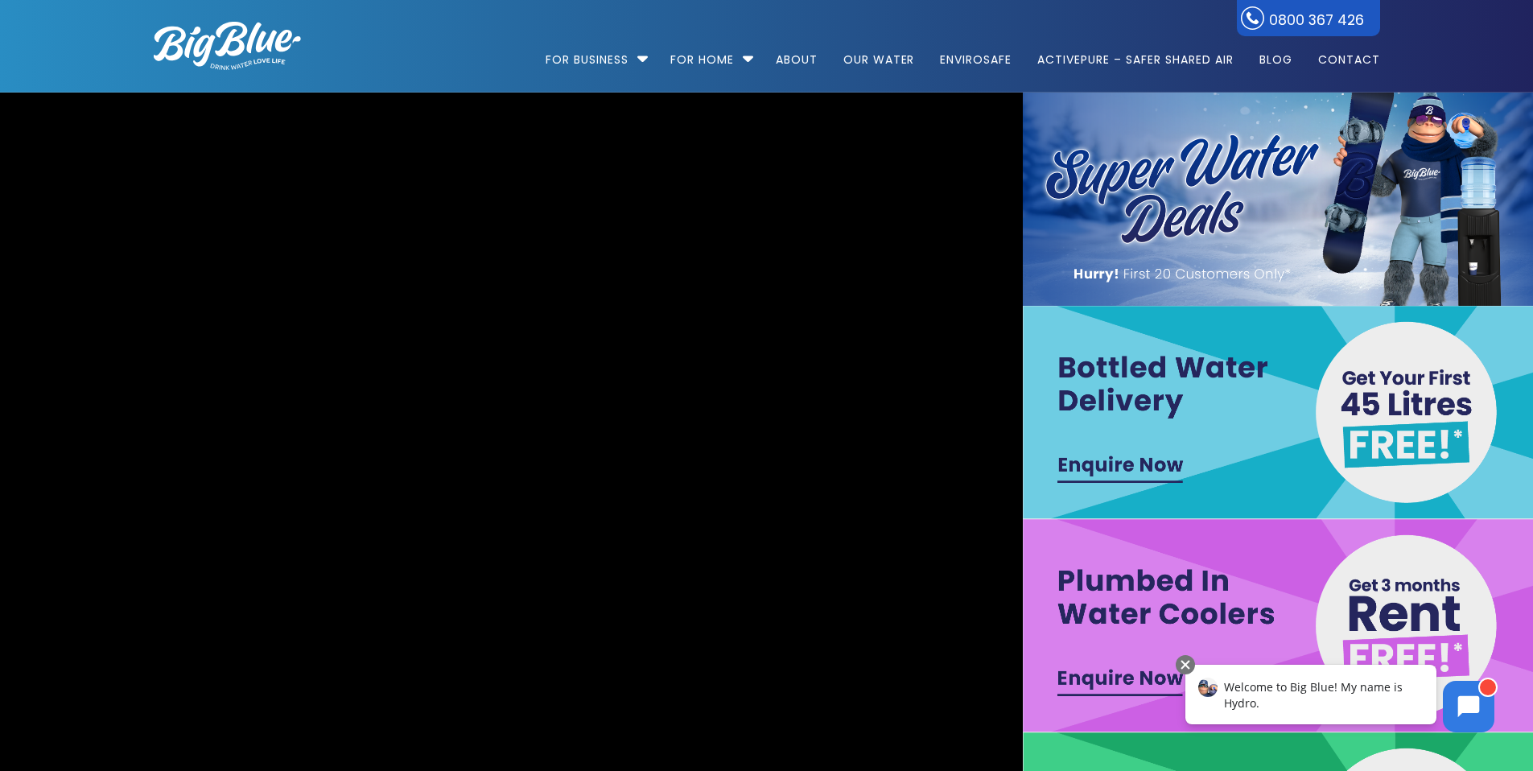
click at [1358, 699] on div "Welcome to Big Blue! My name is Hydro." at bounding box center [1310, 695] width 251 height 60
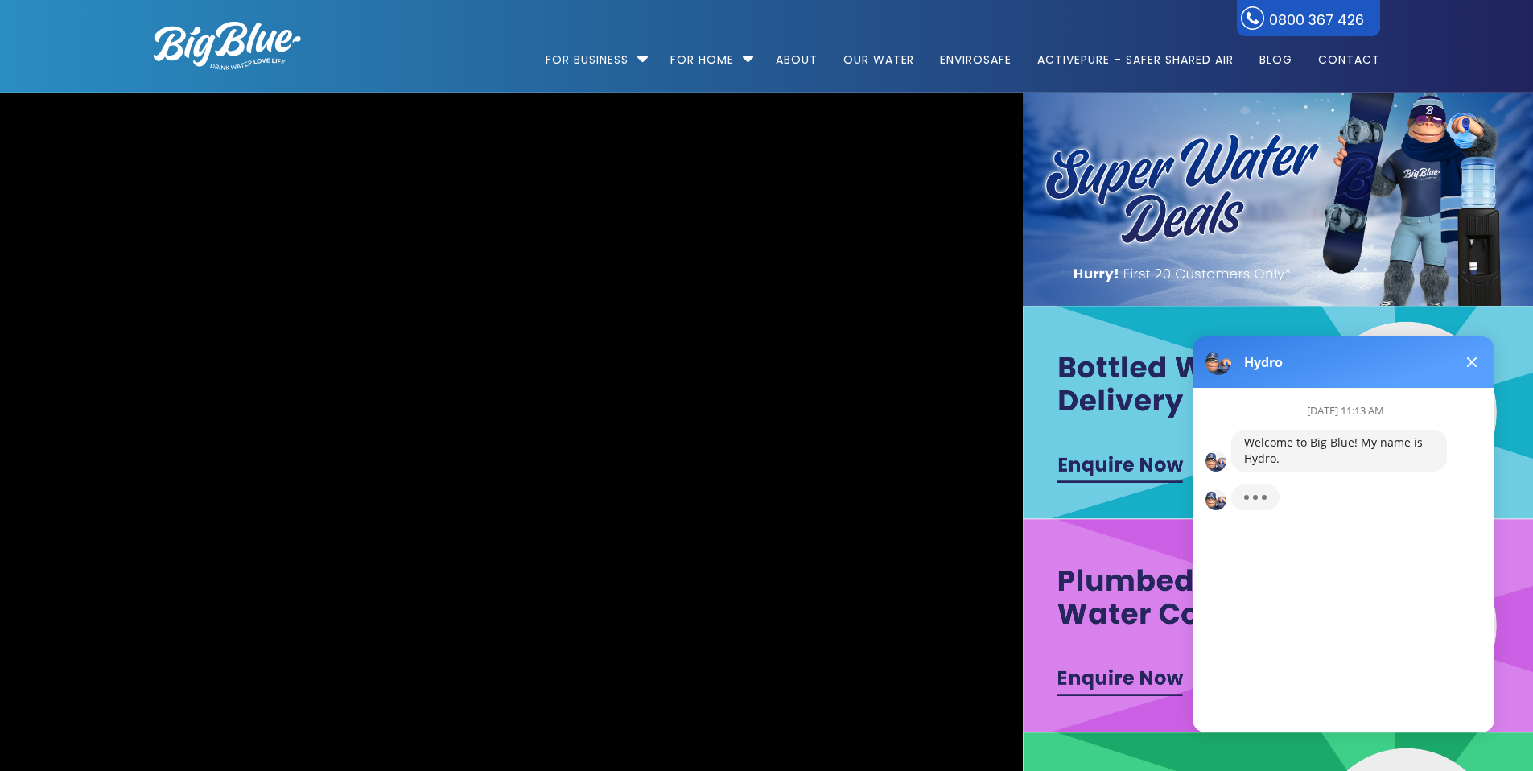
click at [1355, 682] on div "[DATE] 11:13 AM Welcome to Big Blue! My name is Hydro." at bounding box center [1350, 554] width 315 height 332
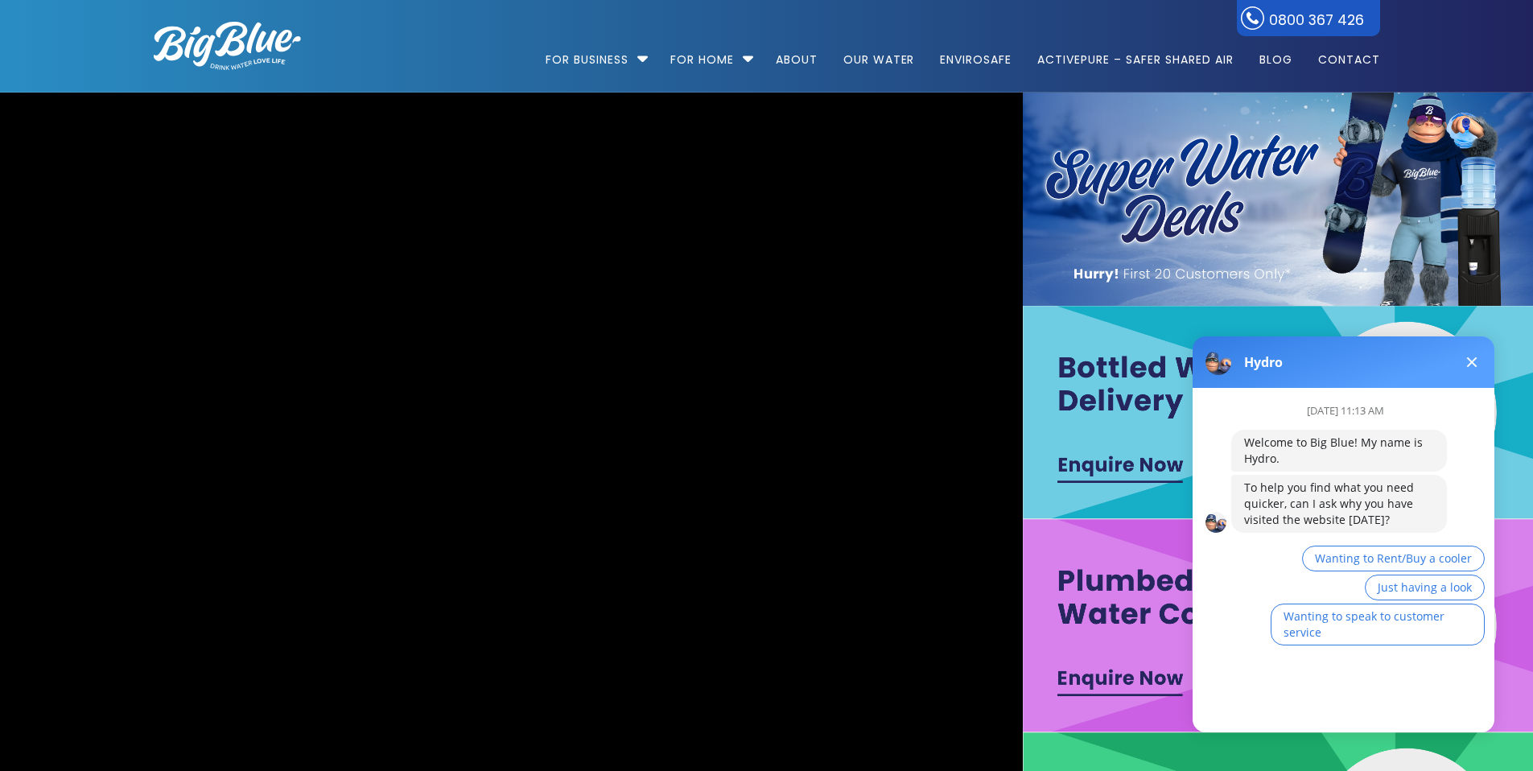
click at [1349, 718] on div "[DATE] 11:13 AM Welcome to Big Blue! My name is Hydro. To help you find what yo…" at bounding box center [1350, 554] width 315 height 332
click at [1399, 559] on span "Wanting to Rent/Buy a cooler" at bounding box center [1393, 557] width 157 height 15
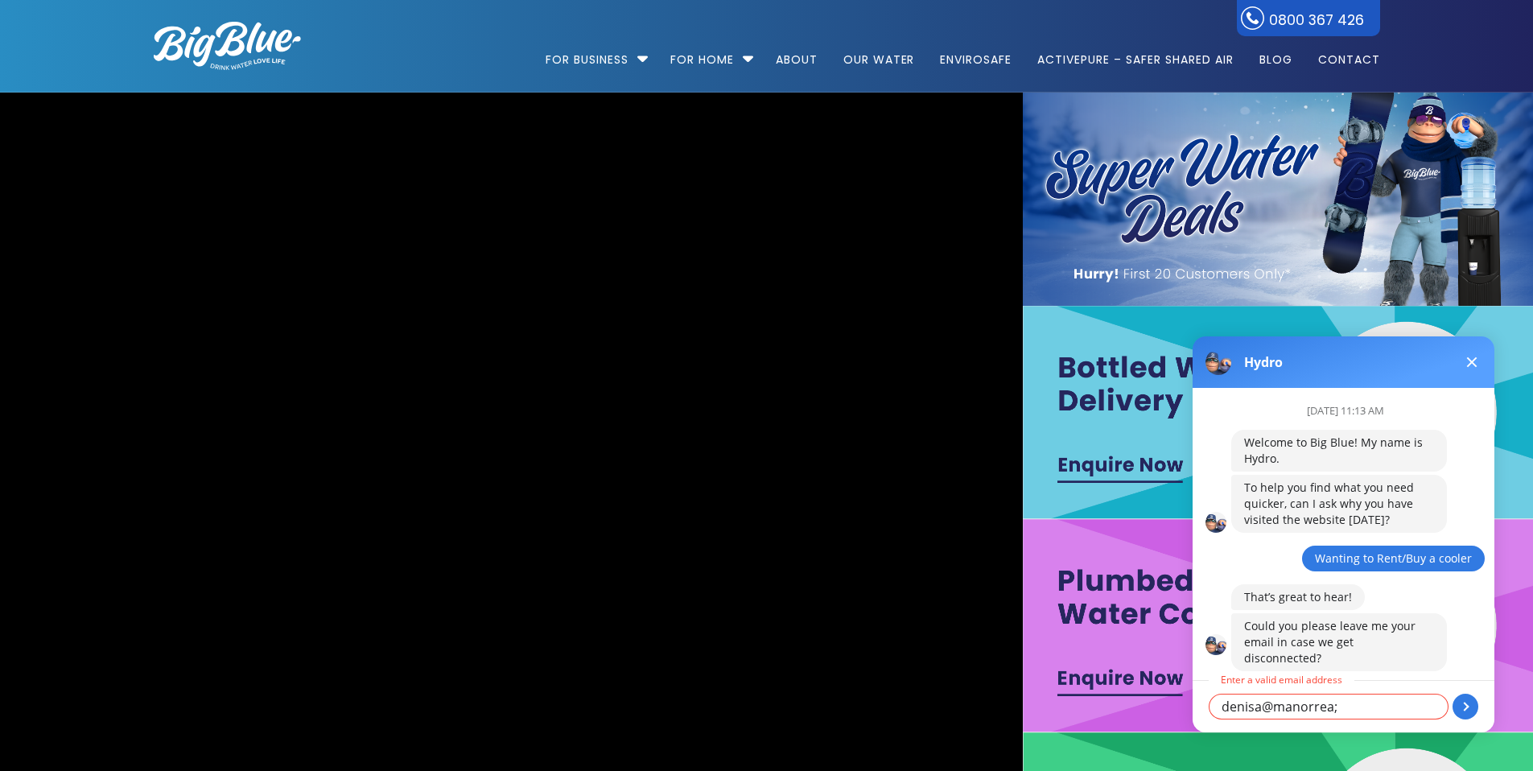
click at [1337, 709] on textarea "denisa@manorrea;[DOMAIN_NAME]" at bounding box center [1329, 707] width 240 height 26
type textarea "[EMAIL_ADDRESS][DOMAIN_NAME]"
click at [1462, 708] on button at bounding box center [1466, 707] width 26 height 26
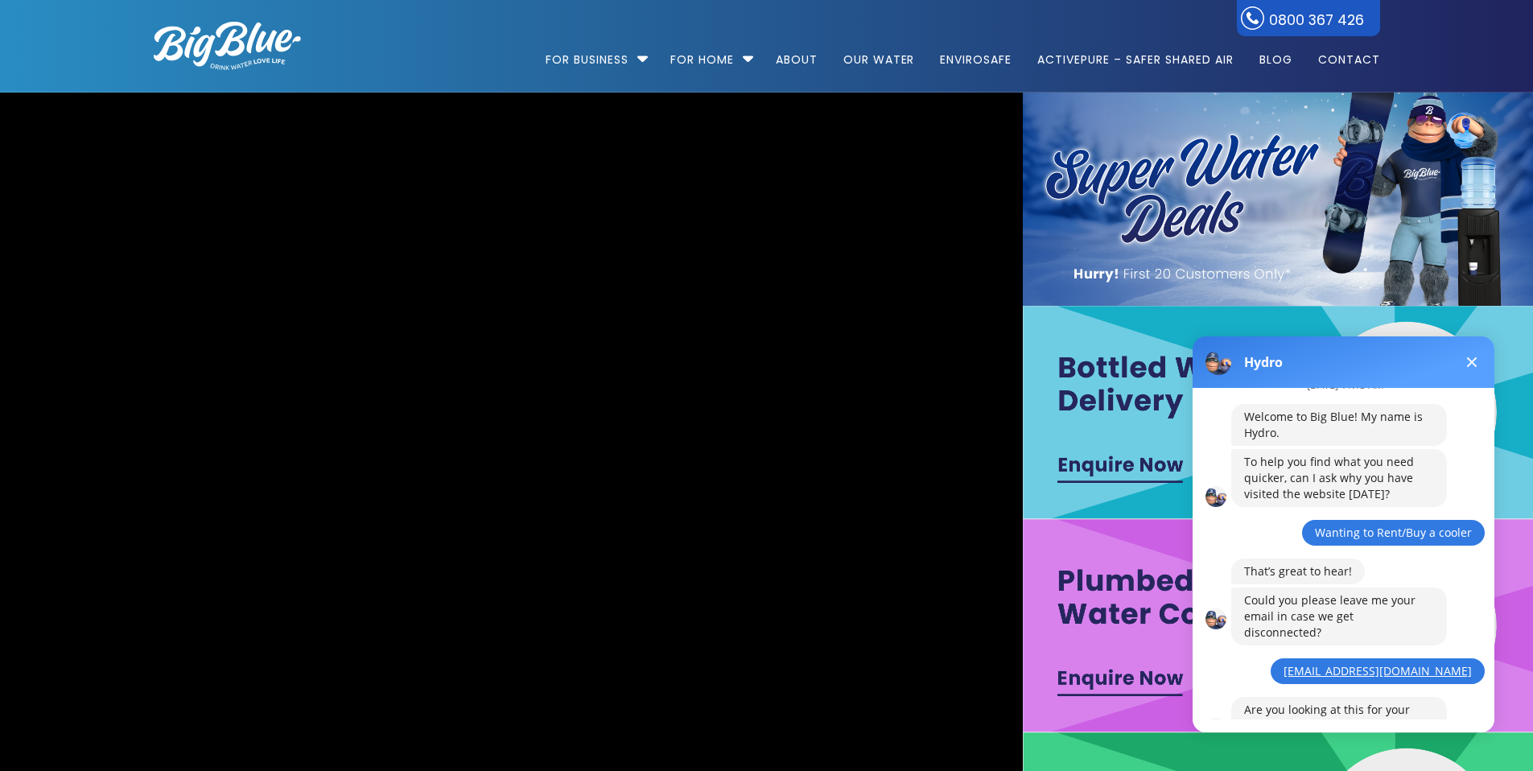
scroll to position [96, 0]
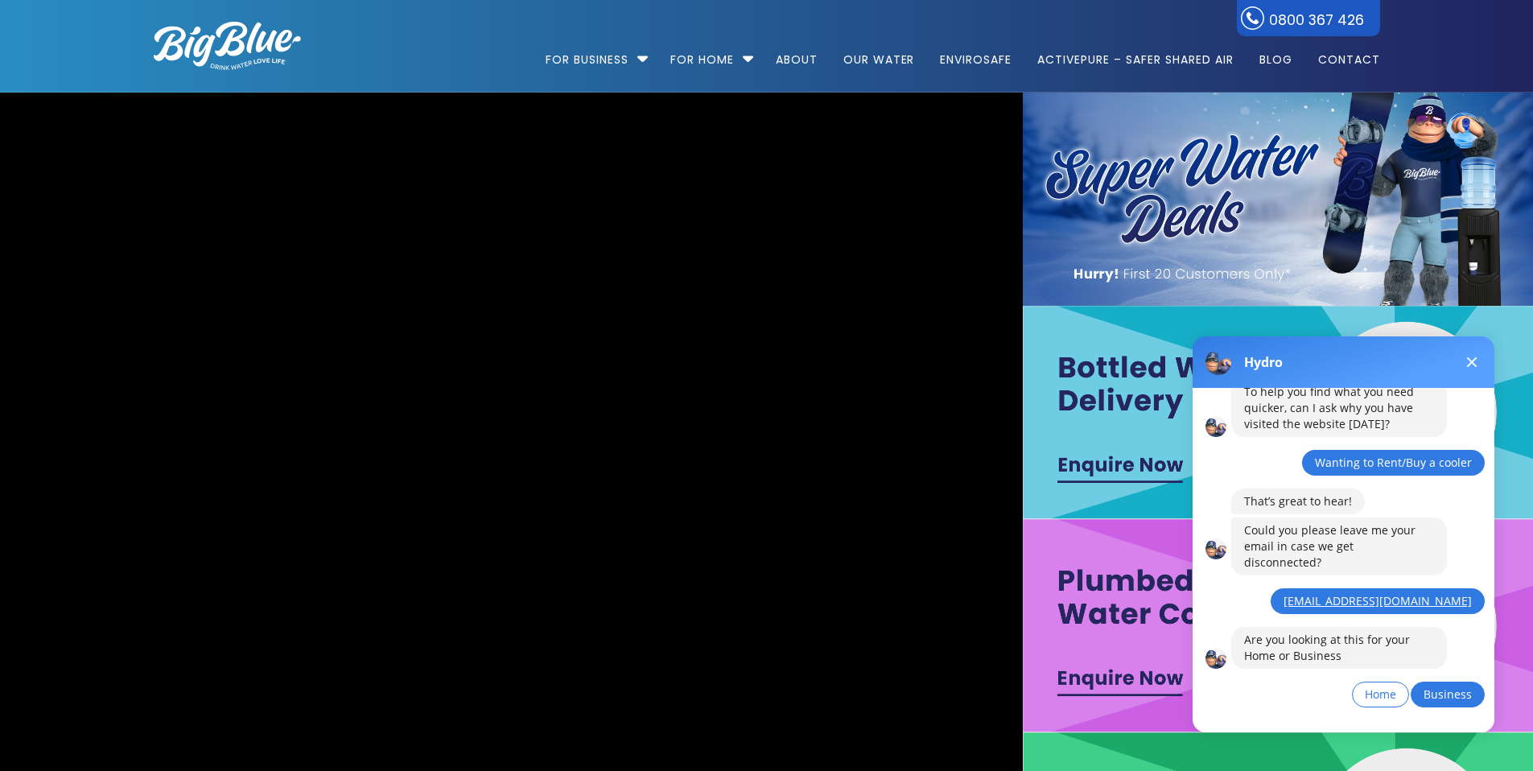
click at [1450, 687] on span "Business" at bounding box center [1448, 694] width 48 height 15
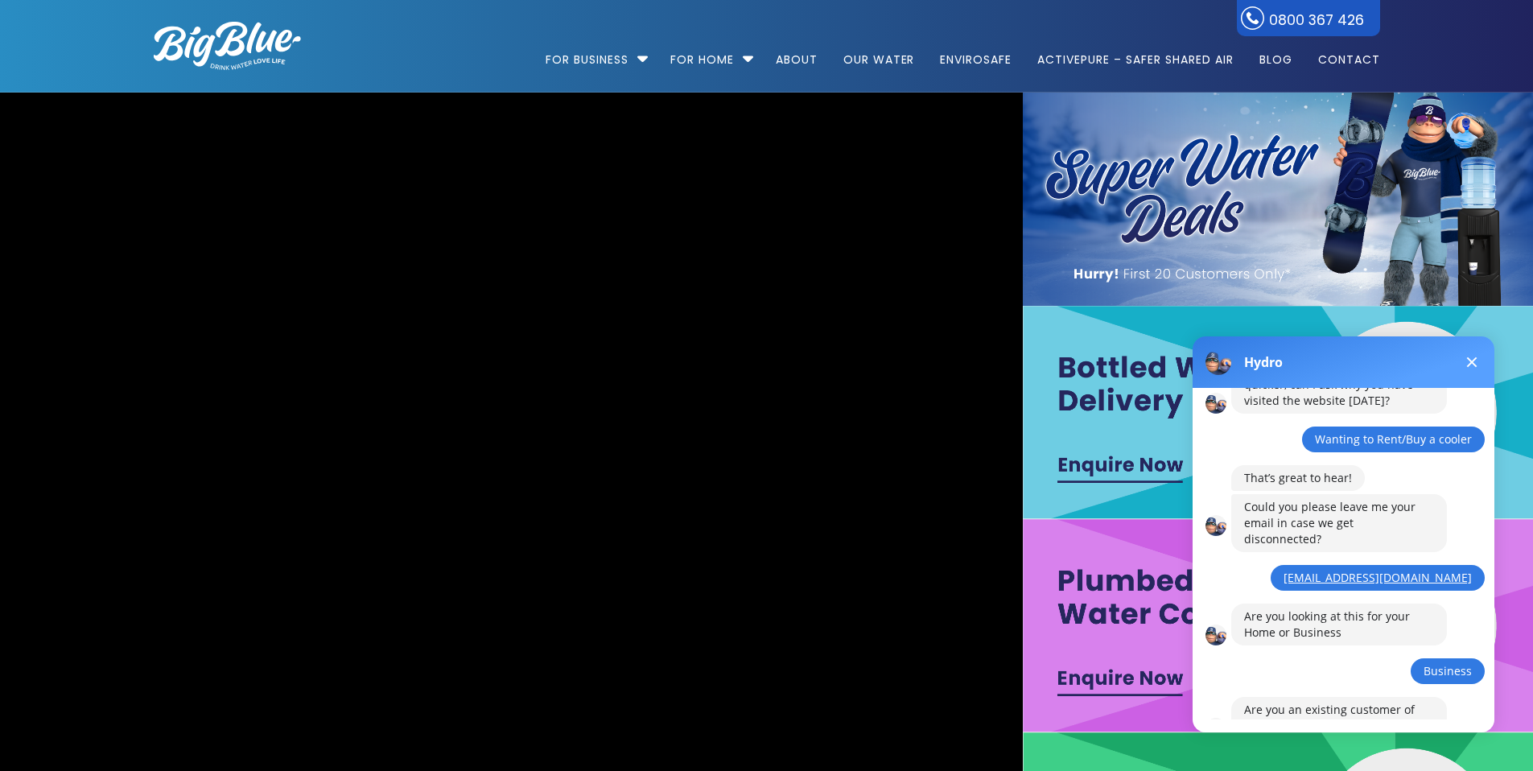
scroll to position [189, 0]
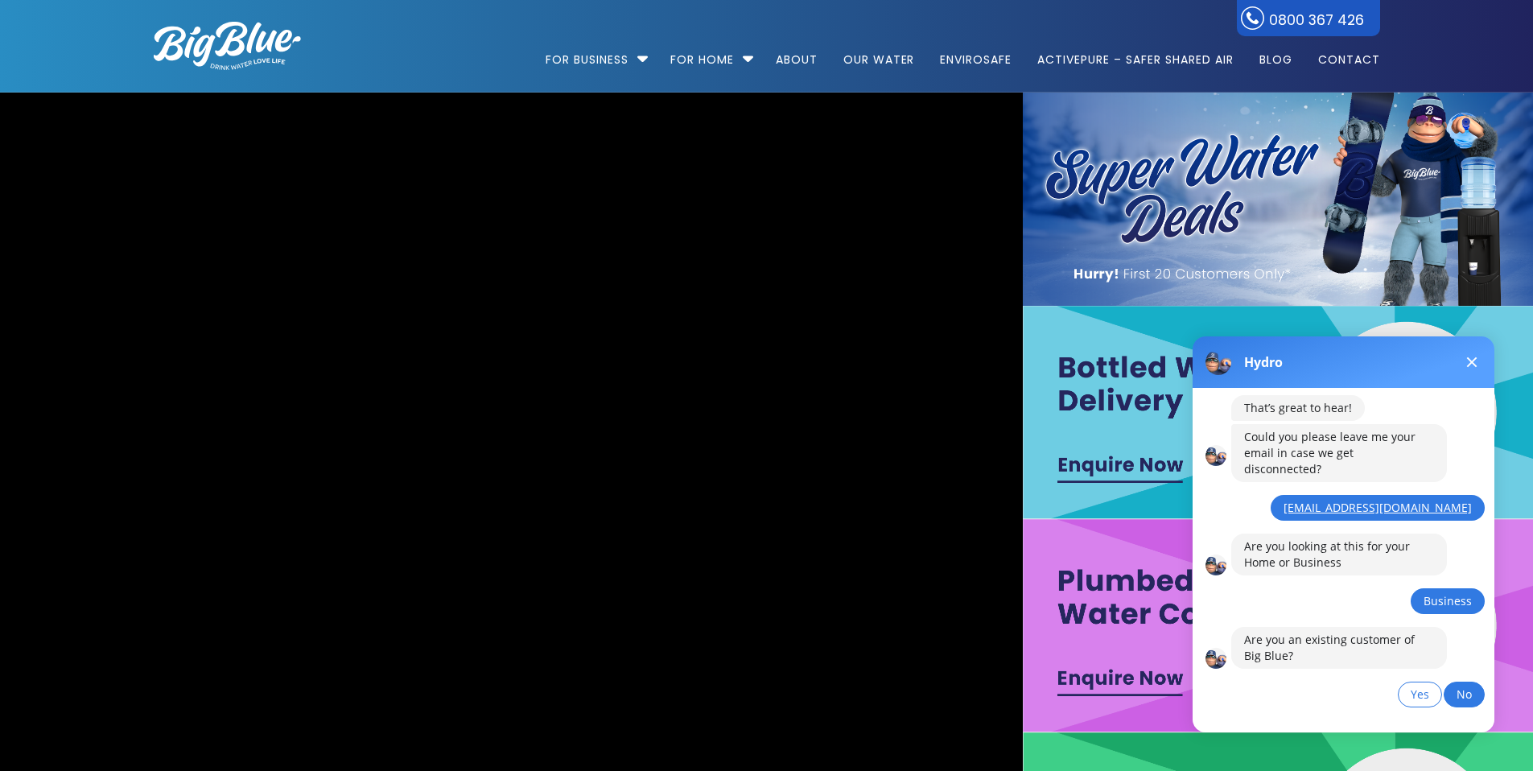
click at [1460, 687] on span "No" at bounding box center [1464, 694] width 15 height 15
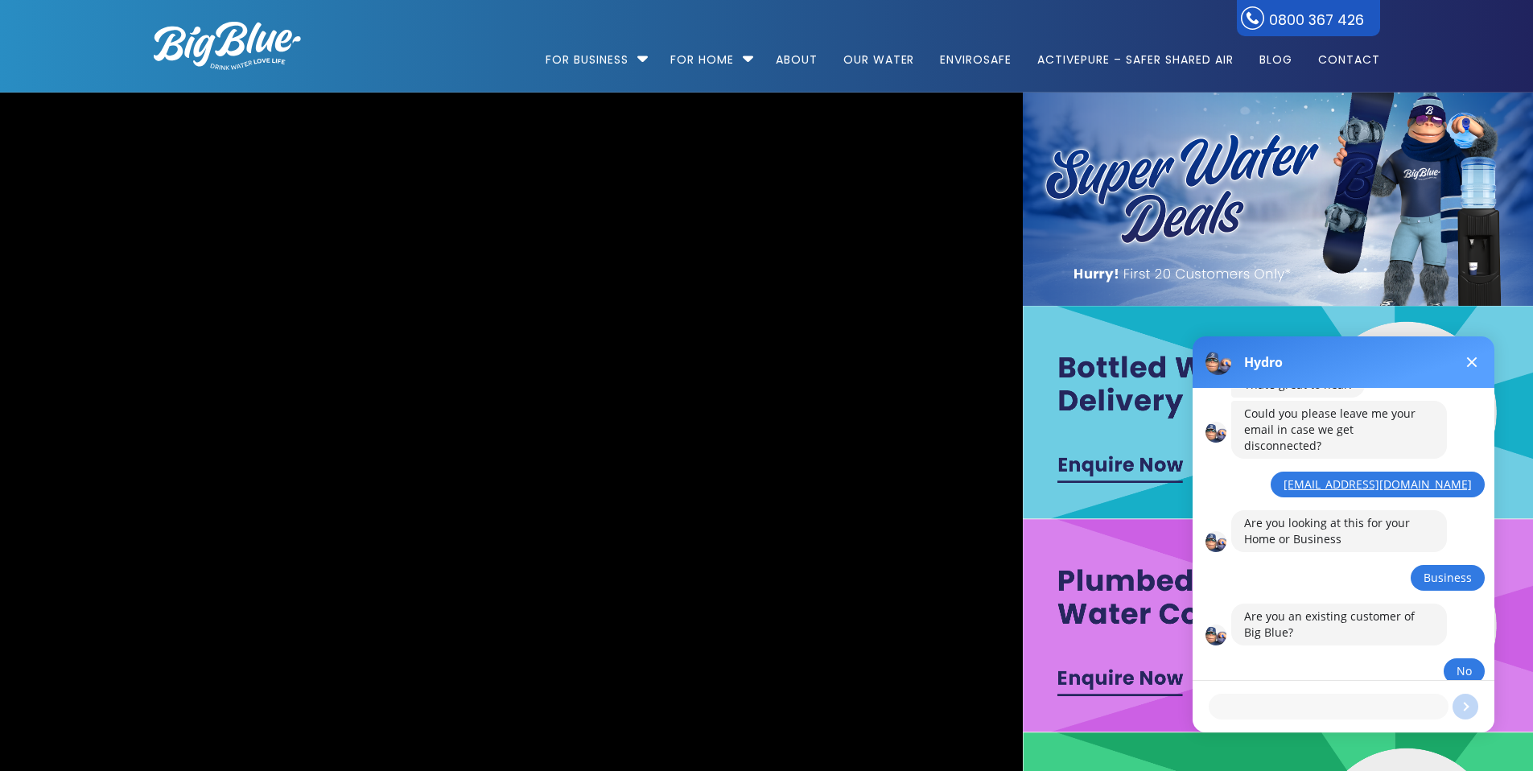
scroll to position [284, 0]
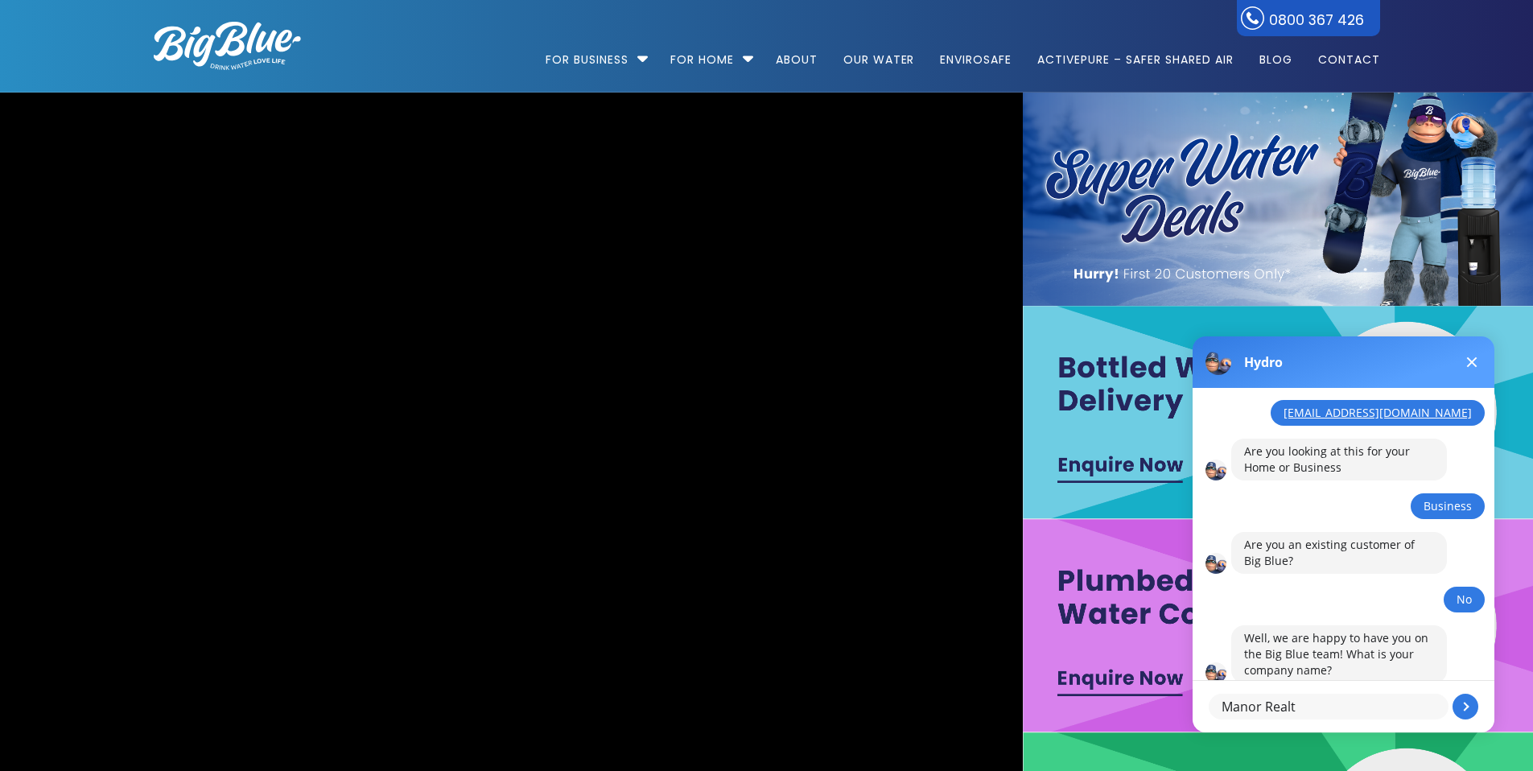
type textarea "Manor Realty"
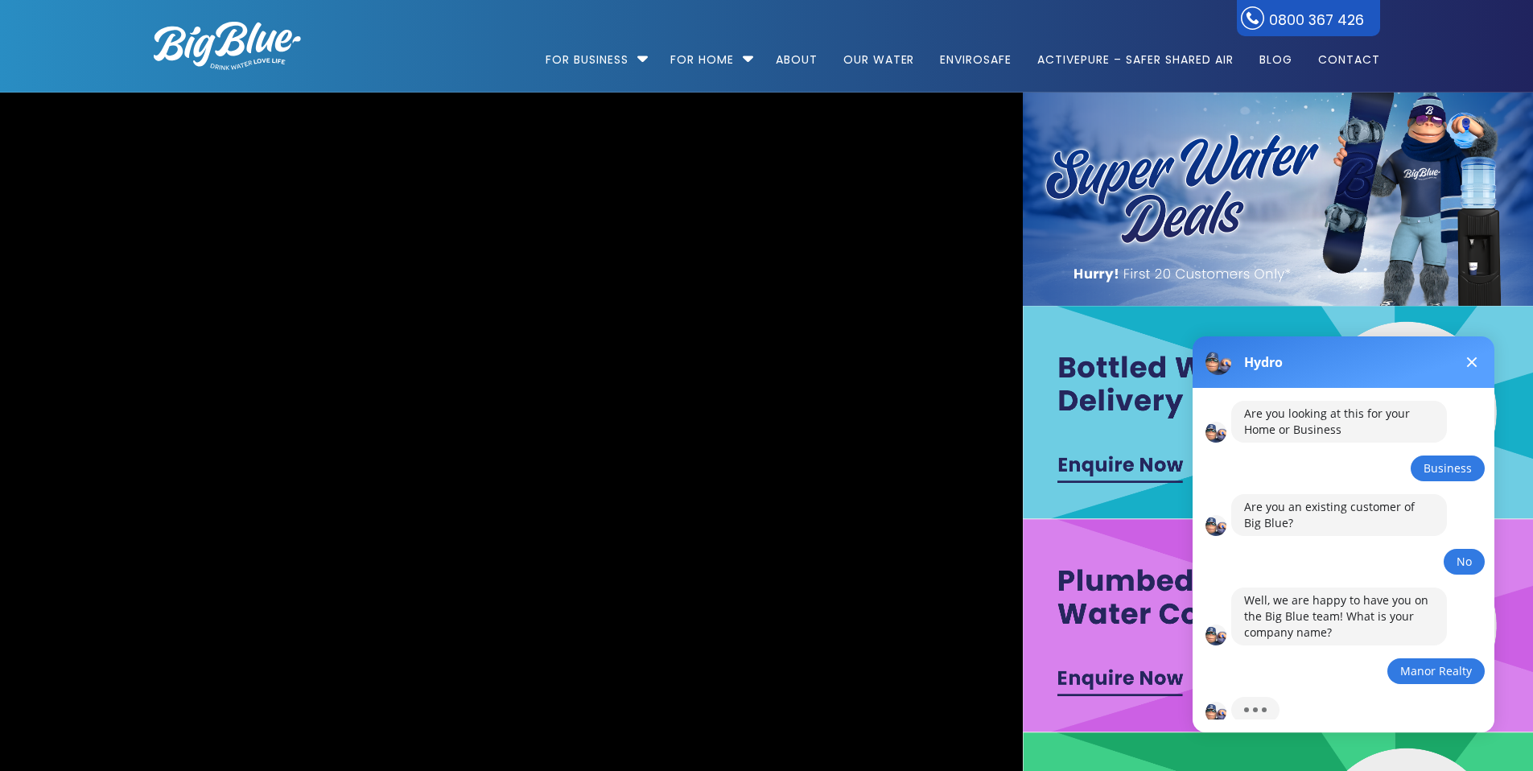
scroll to position [361, 0]
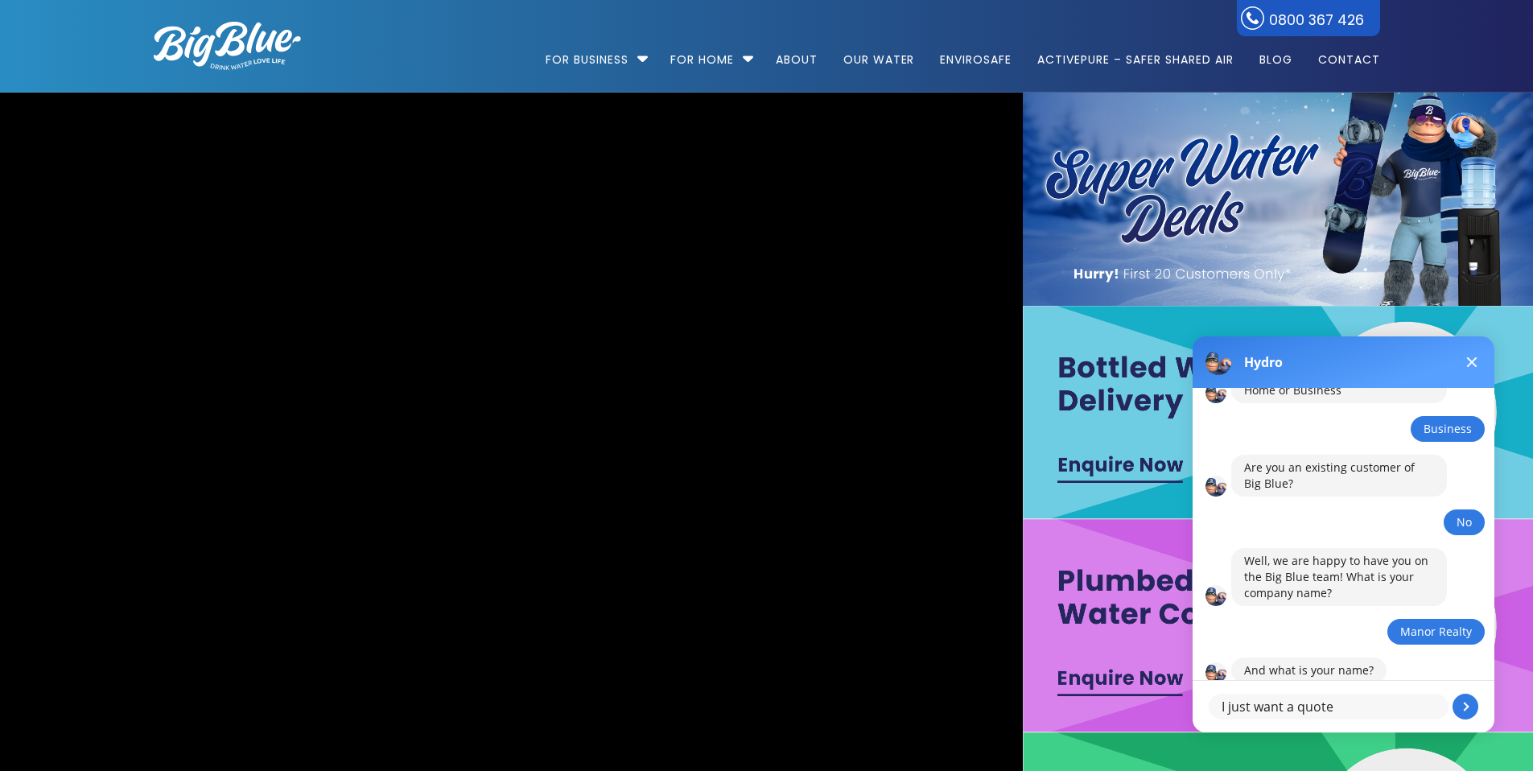
type textarea "I just want a quote [PERSON_NAME] please"
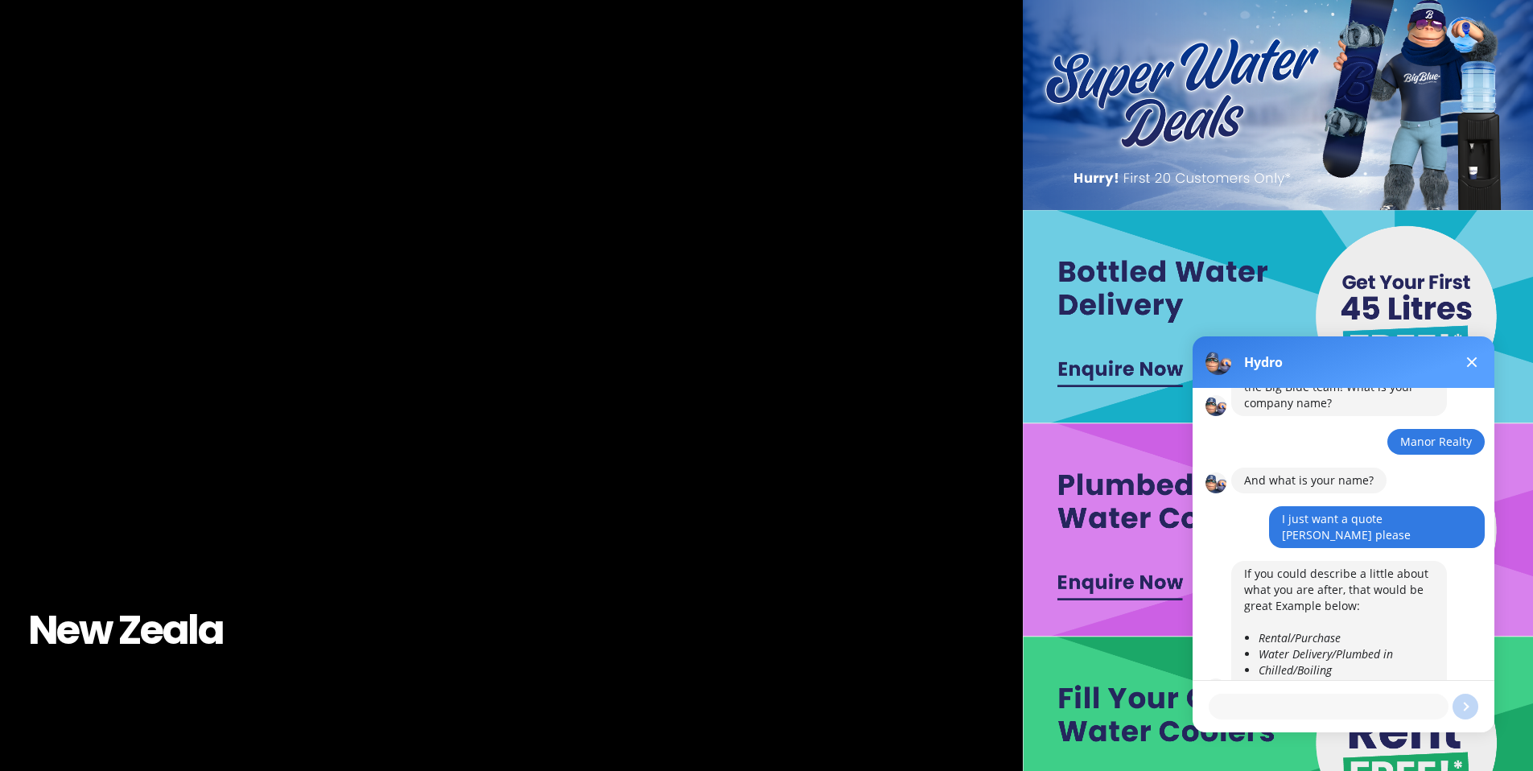
scroll to position [318, 0]
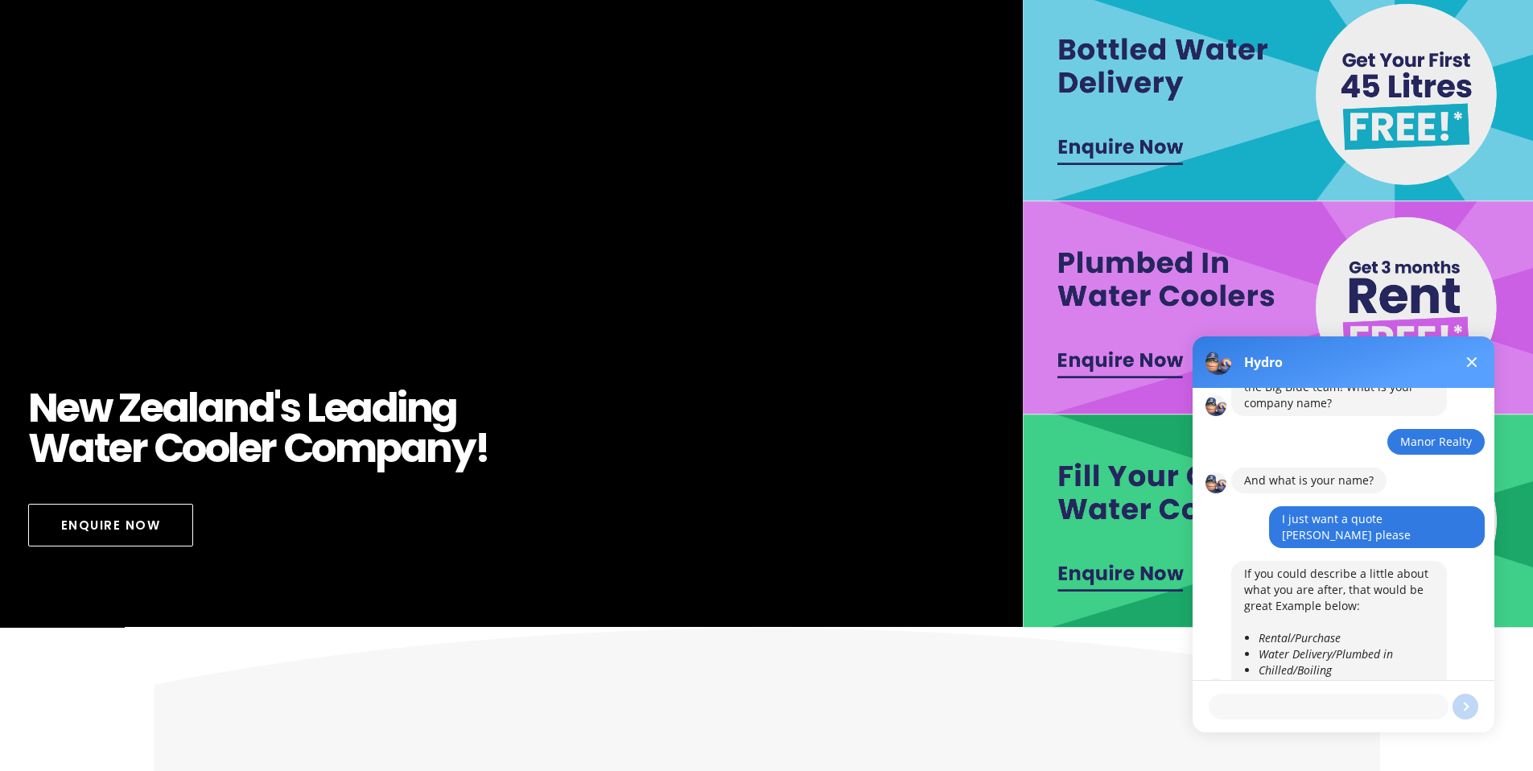
click at [1470, 358] on button at bounding box center [1471, 362] width 19 height 19
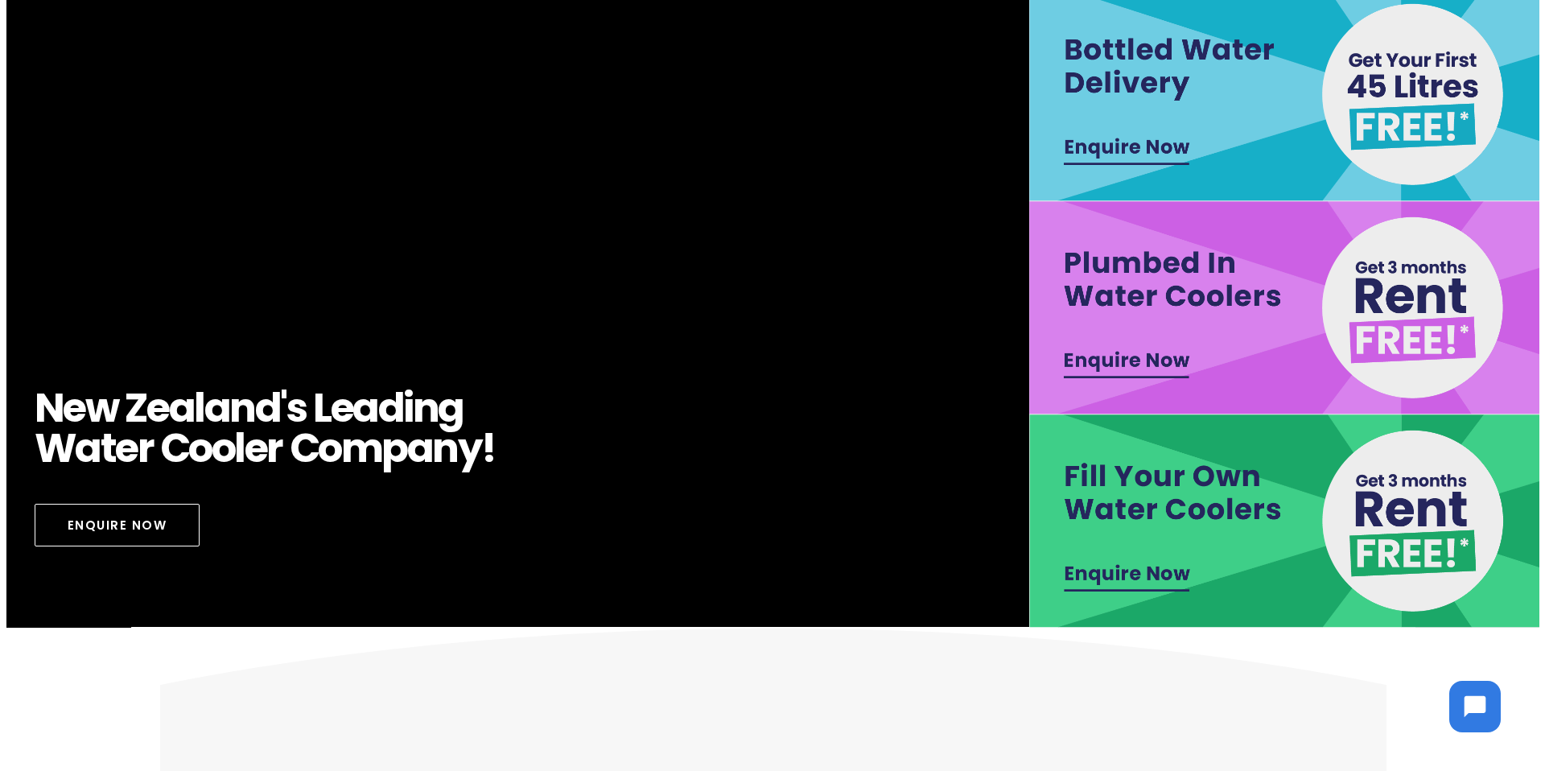
scroll to position [0, 0]
